Goal: Information Seeking & Learning: Understand process/instructions

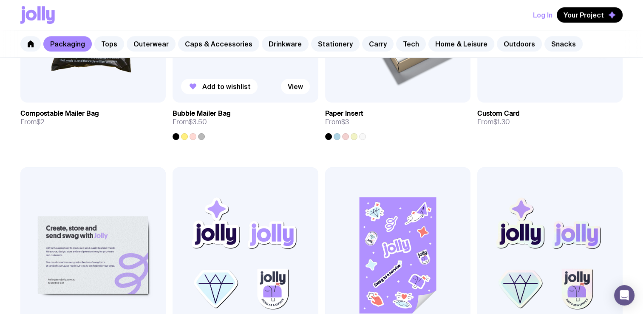
scroll to position [553, 0]
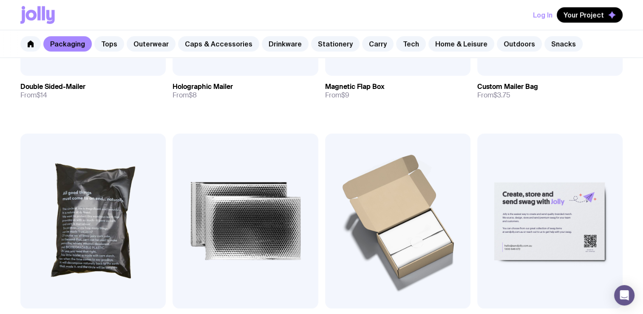
click at [33, 11] on icon at bounding box center [31, 15] width 11 height 11
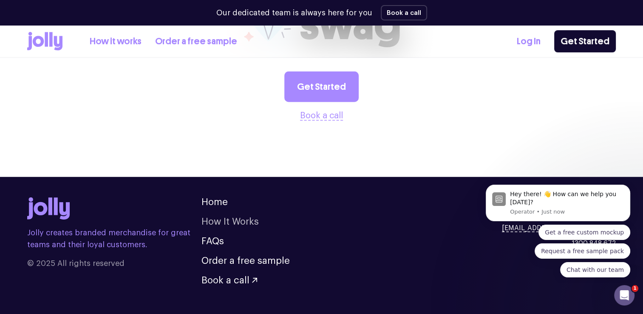
click at [220, 217] on link "How It Works" at bounding box center [230, 221] width 57 height 9
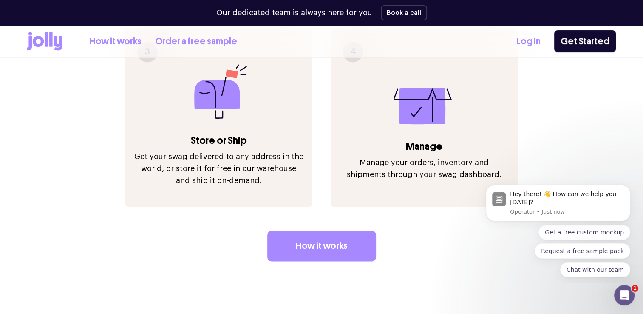
scroll to position [1060, 0]
